Goal: Find specific page/section: Find specific page/section

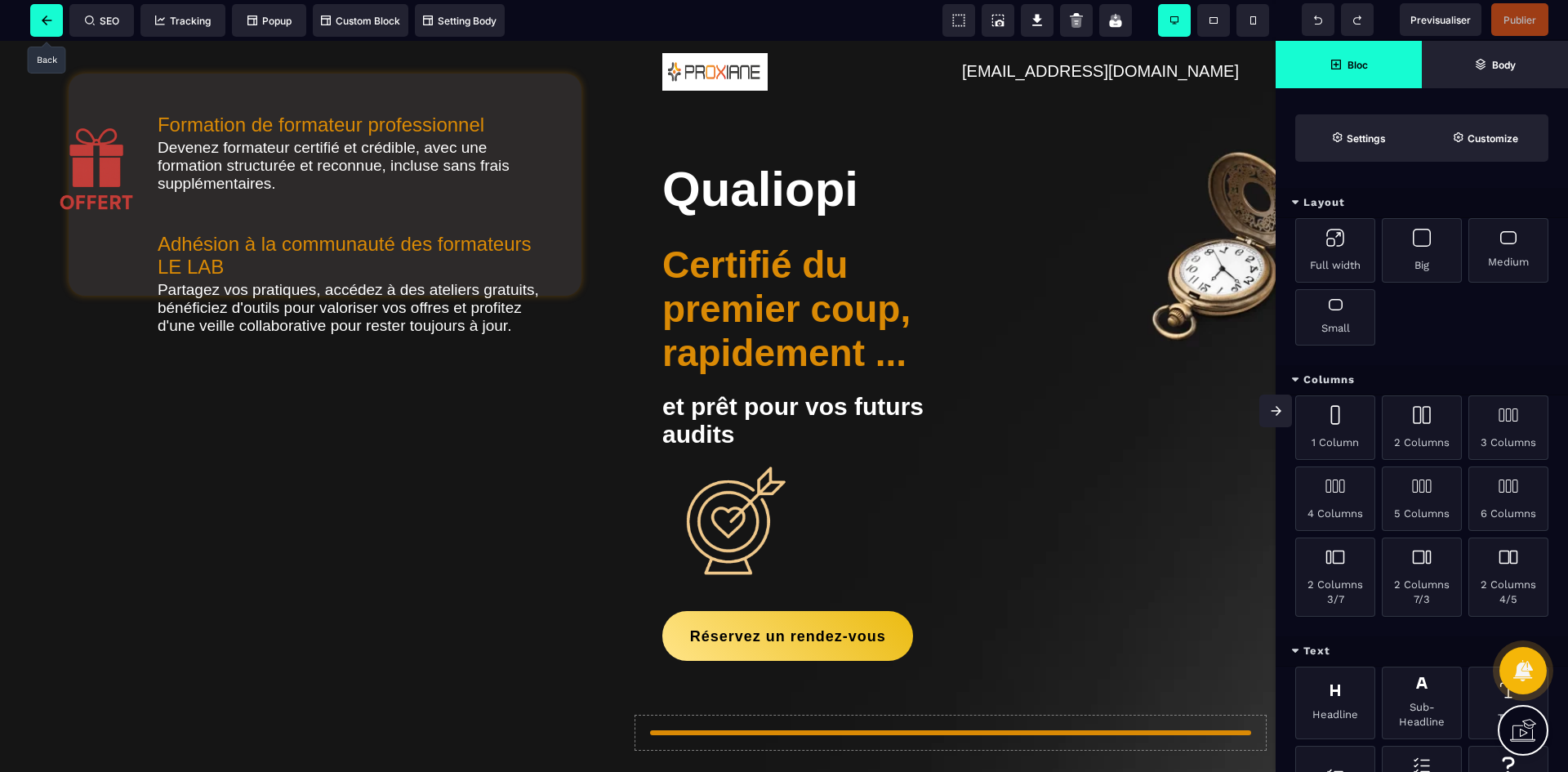
click at [53, 15] on span at bounding box center [46, 20] width 33 height 33
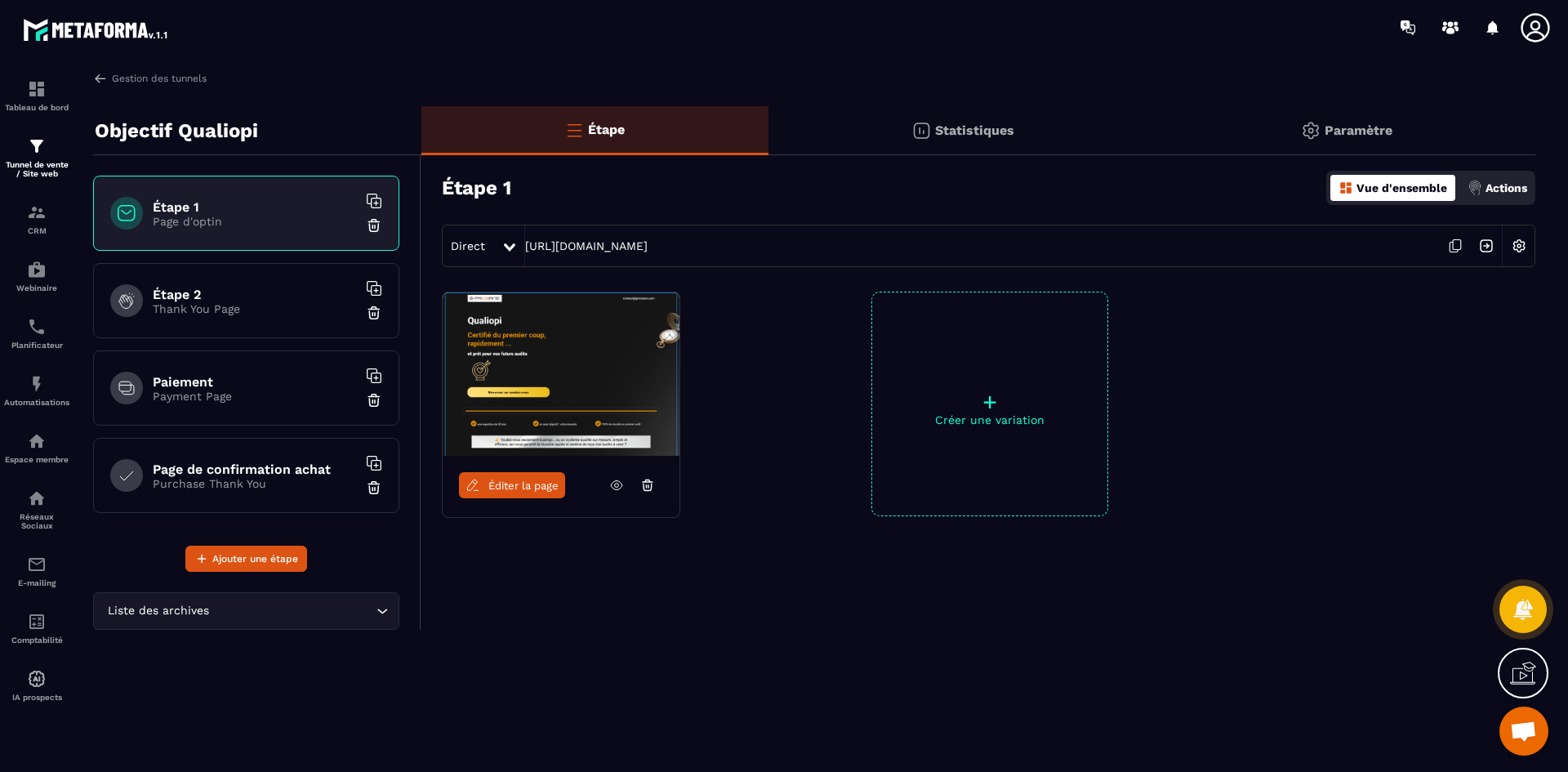
click at [534, 486] on span "Éditer la page" at bounding box center [523, 485] width 70 height 12
